Goal: Communication & Community: Answer question/provide support

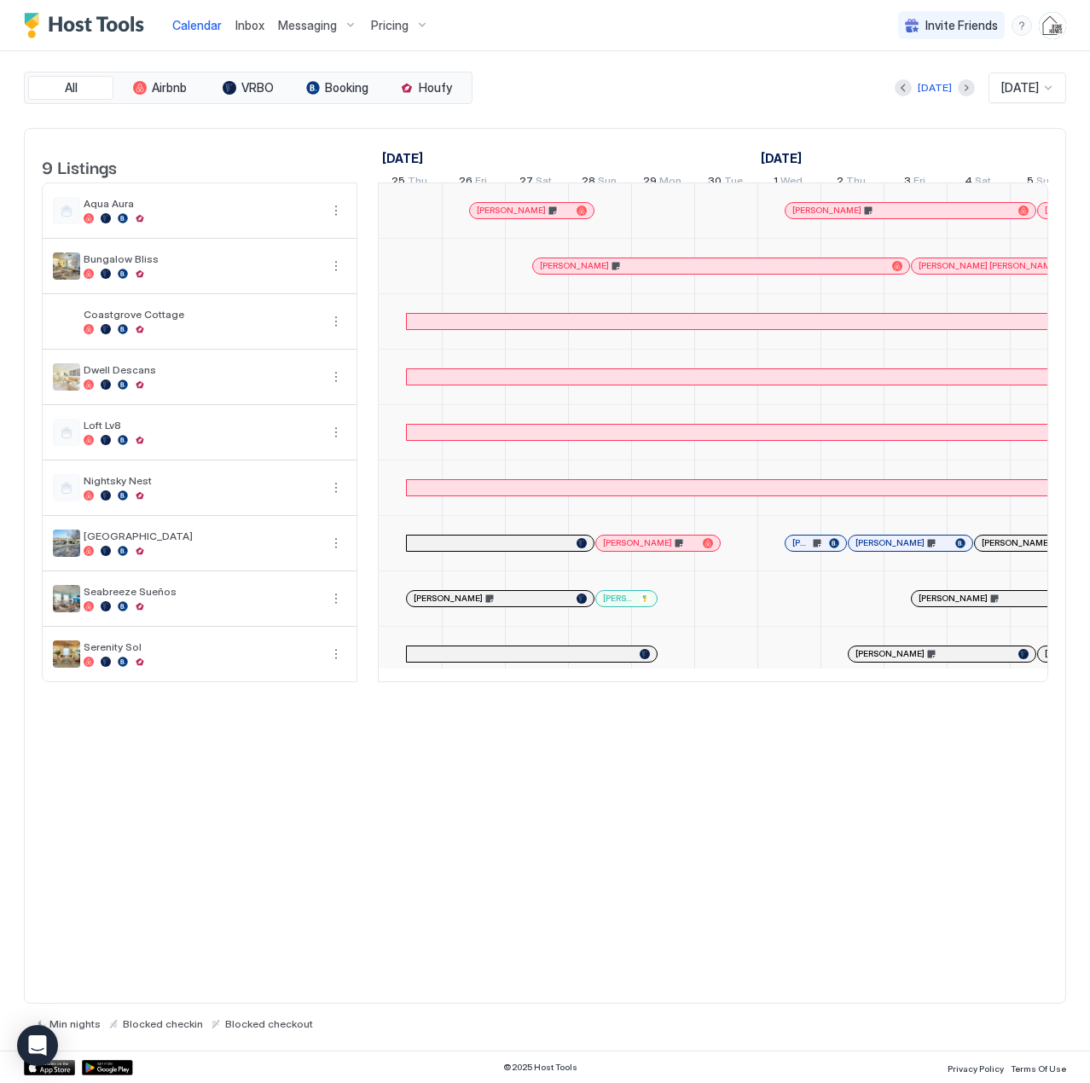
drag, startPoint x: 0, startPoint y: 0, endPoint x: 245, endPoint y: 16, distance: 245.2
click at [245, 16] on link "Inbox" at bounding box center [249, 25] width 29 height 18
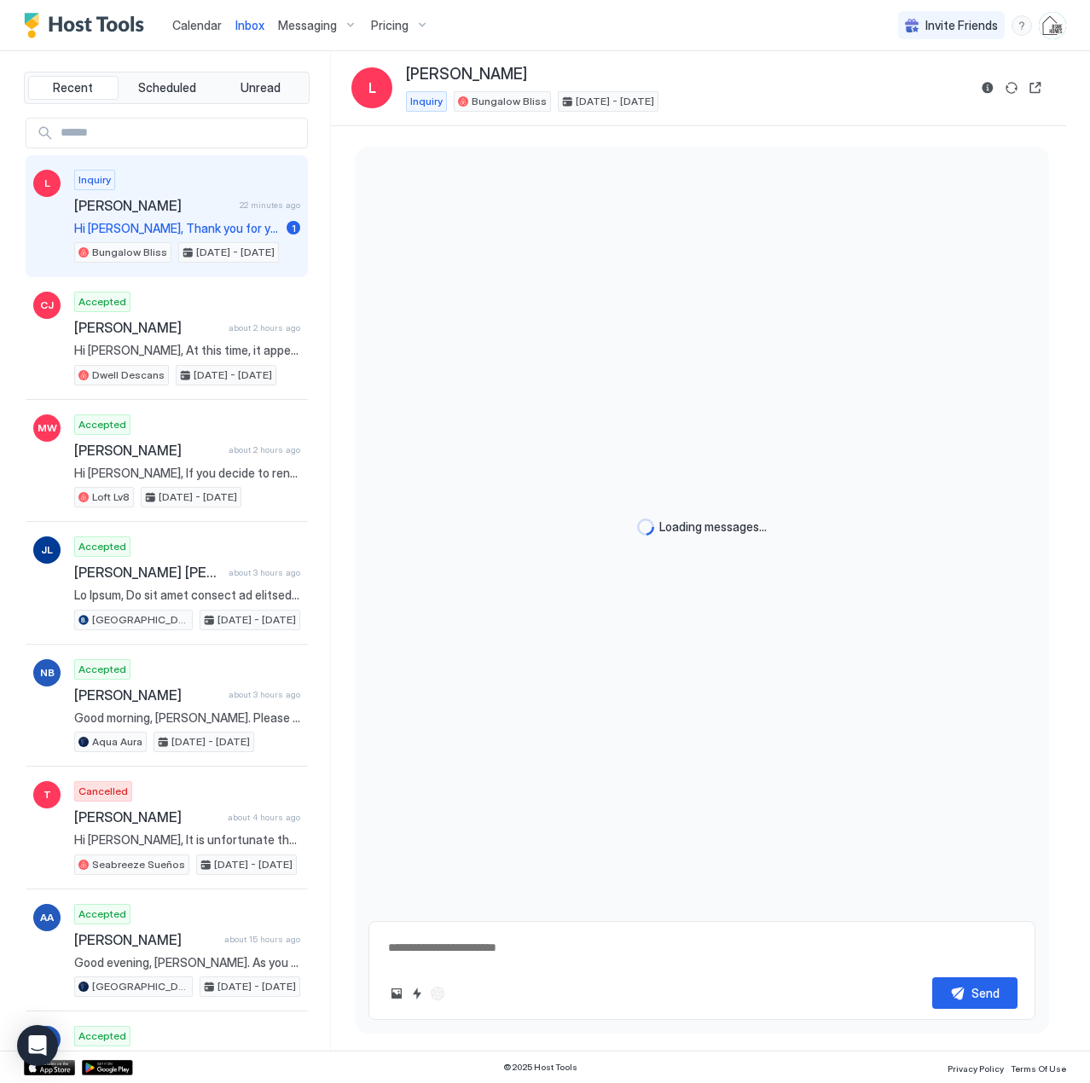
type textarea "*"
click at [143, 214] on div "Inquiry [PERSON_NAME] 22 minutes ago Hi [PERSON_NAME], Thank you for your inqui…" at bounding box center [187, 217] width 226 height 94
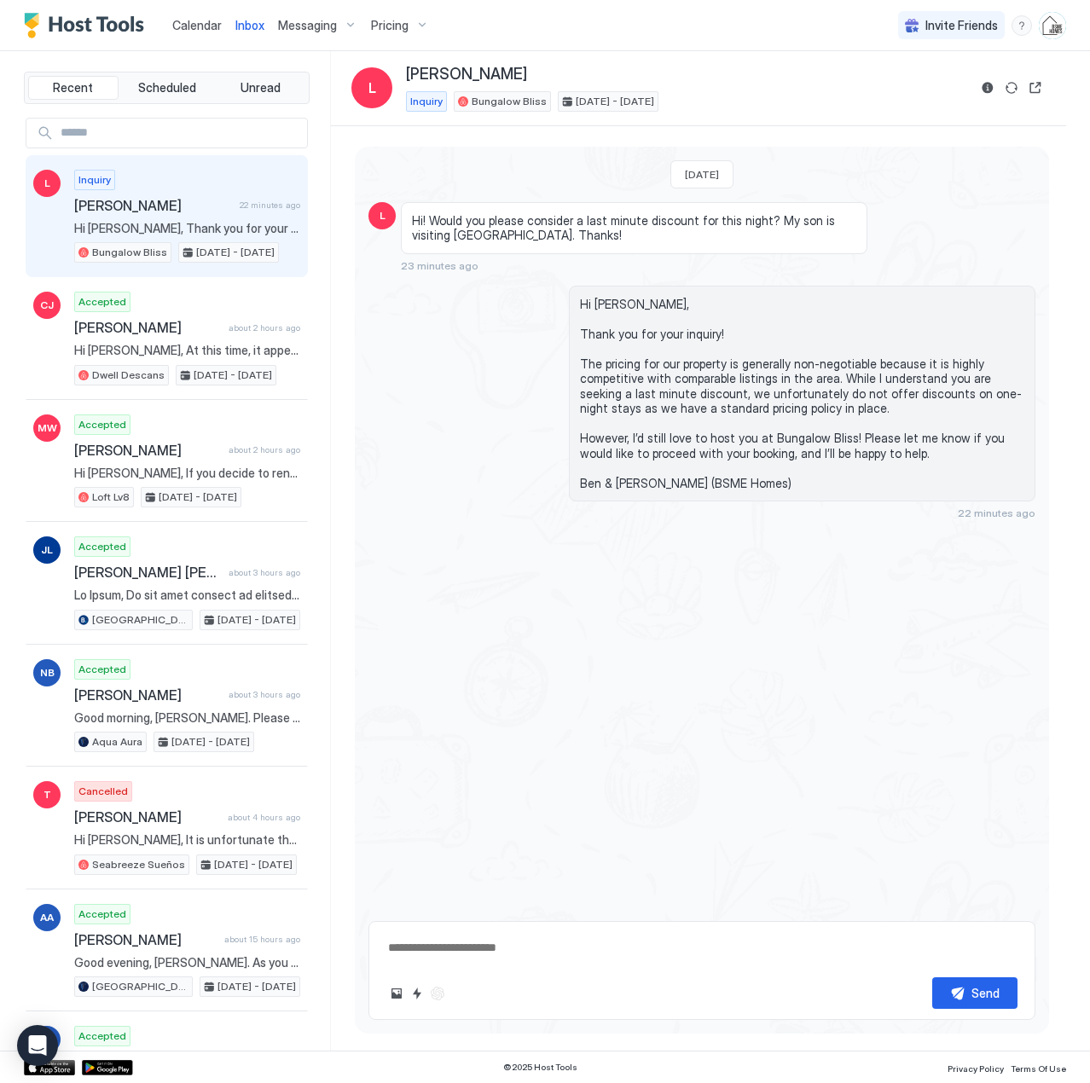
click at [204, 28] on span "Calendar" at bounding box center [196, 25] width 49 height 14
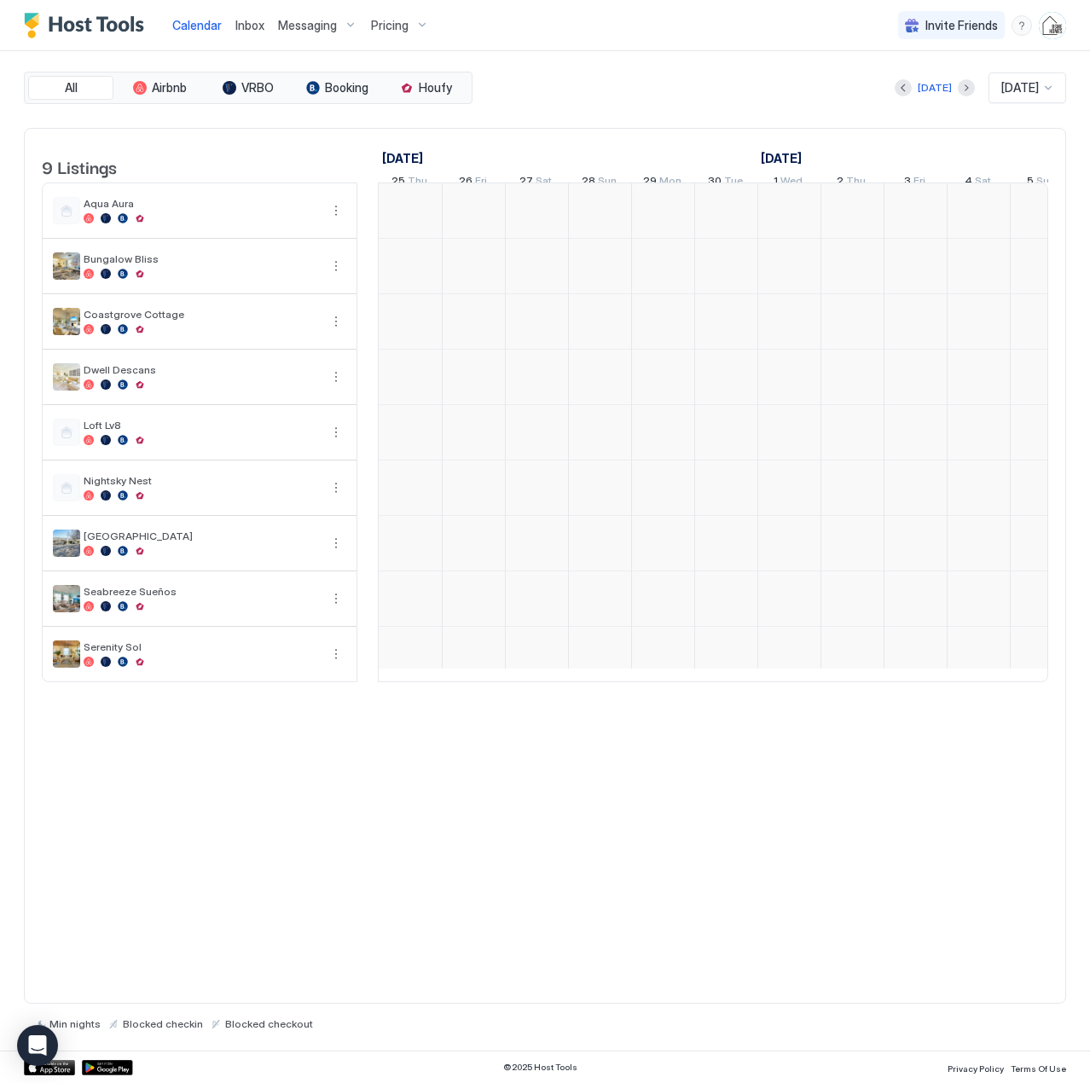
scroll to position [0, 947]
